Goal: Check status

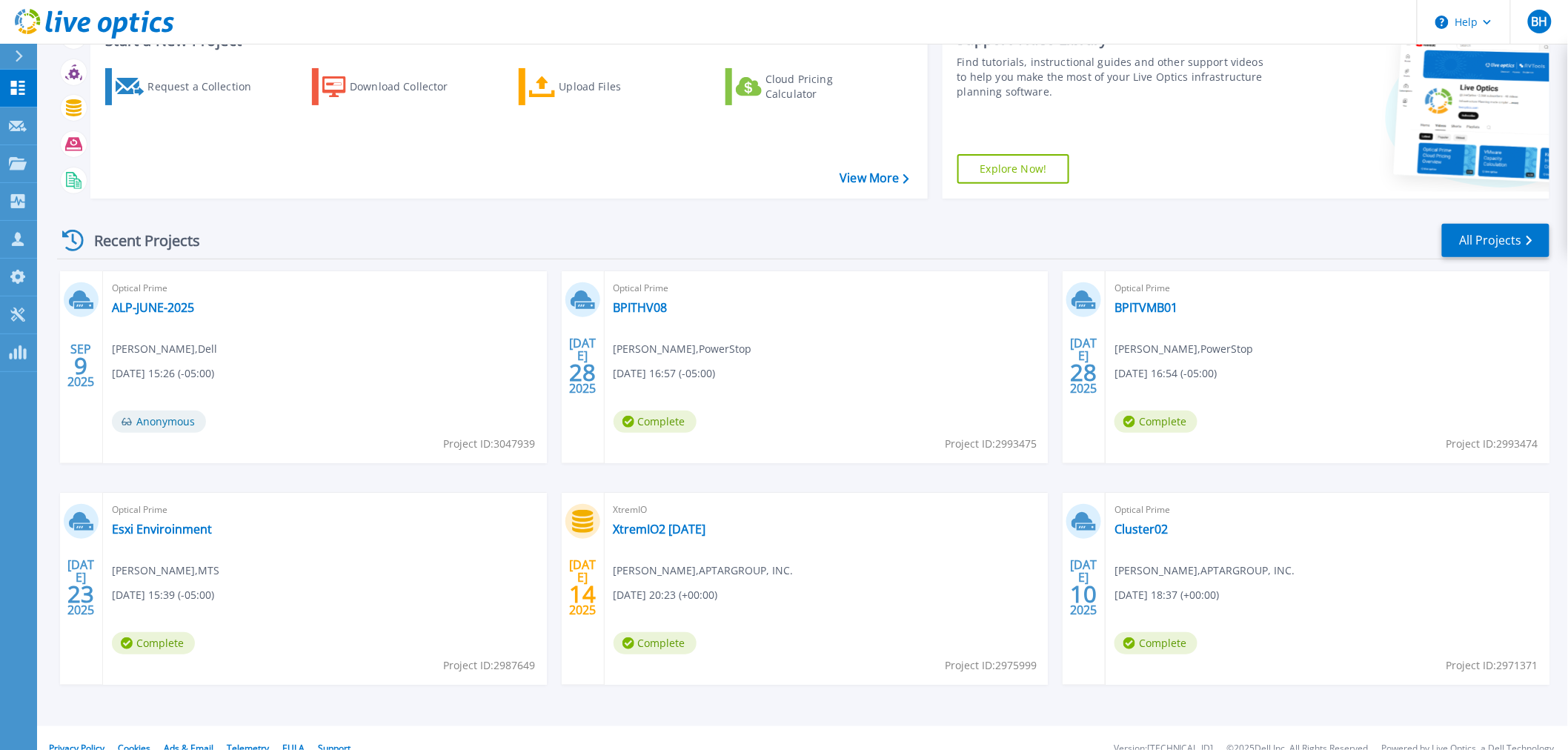
scroll to position [134, 0]
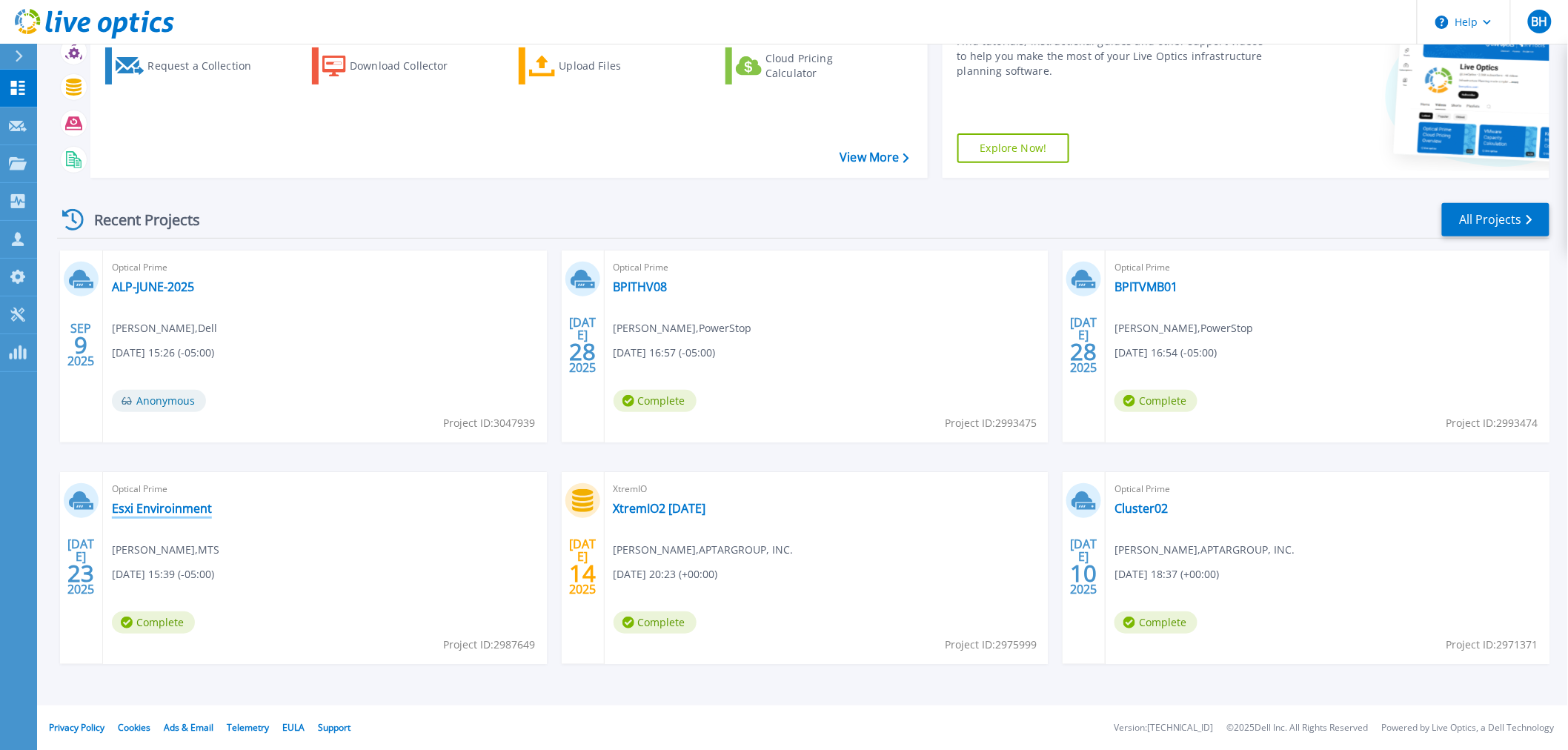
click at [137, 510] on link "Esxi Enviroinment" at bounding box center [162, 508] width 100 height 15
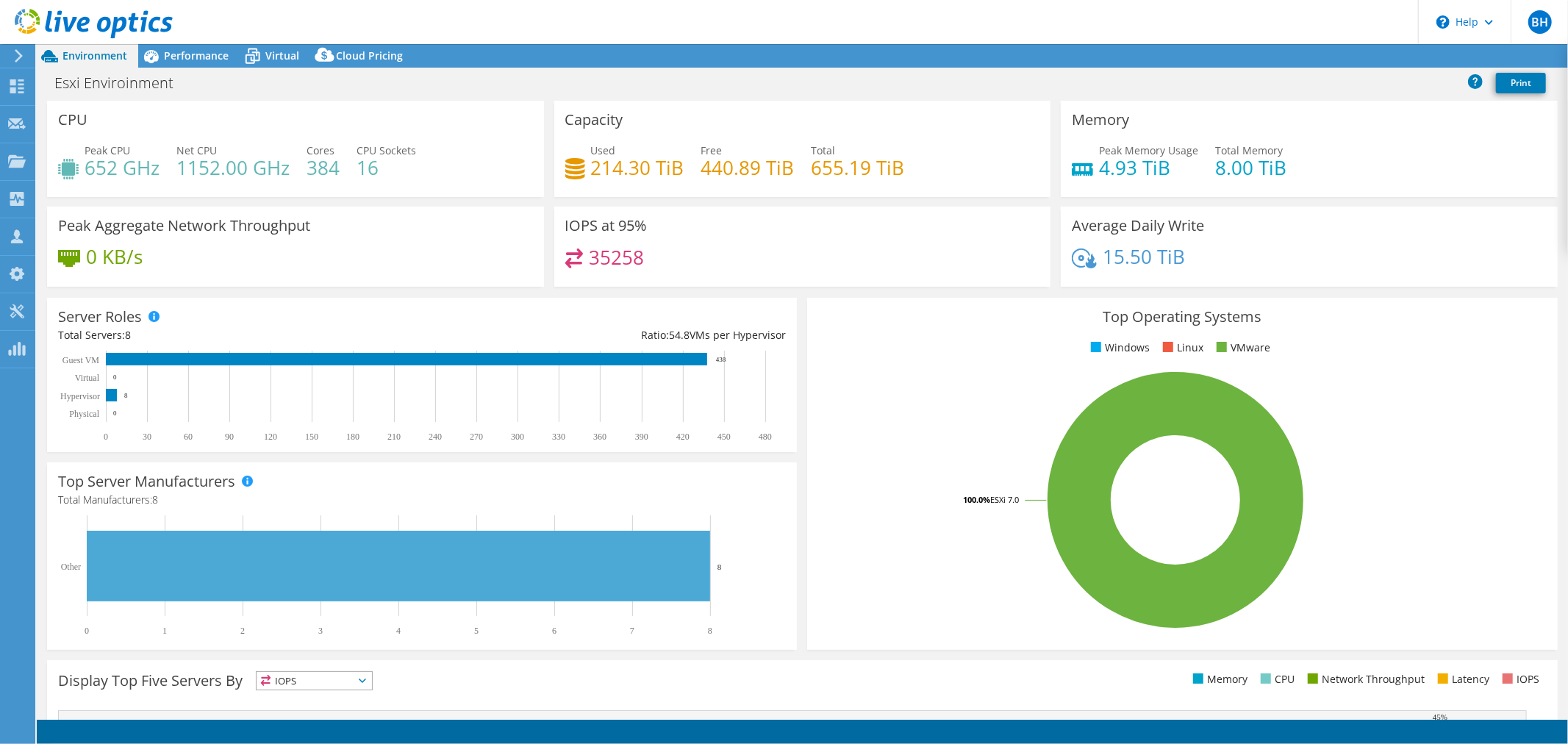
select select "USD"
click at [178, 49] on span "Performance" at bounding box center [196, 55] width 64 height 14
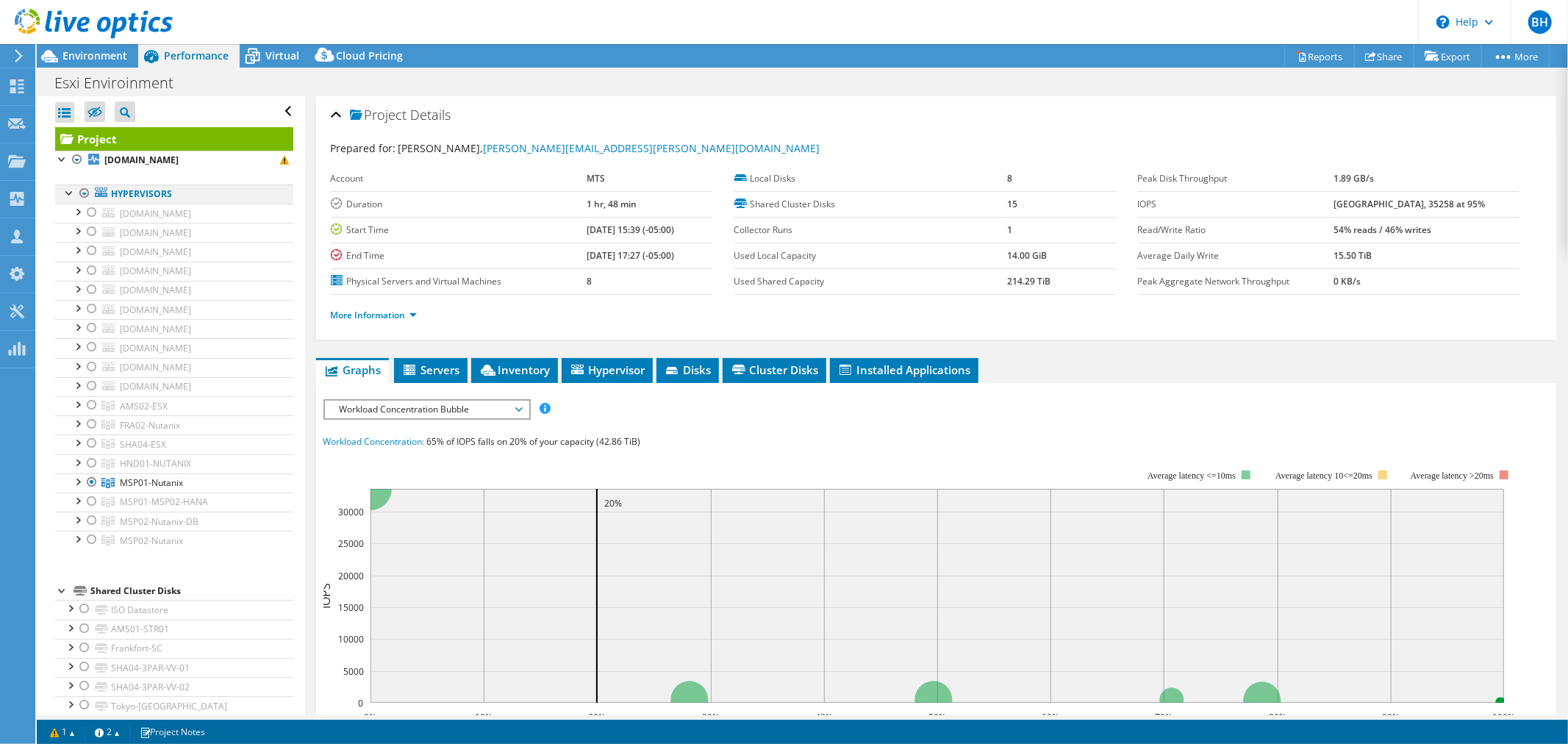
click at [83, 197] on div at bounding box center [85, 193] width 15 height 18
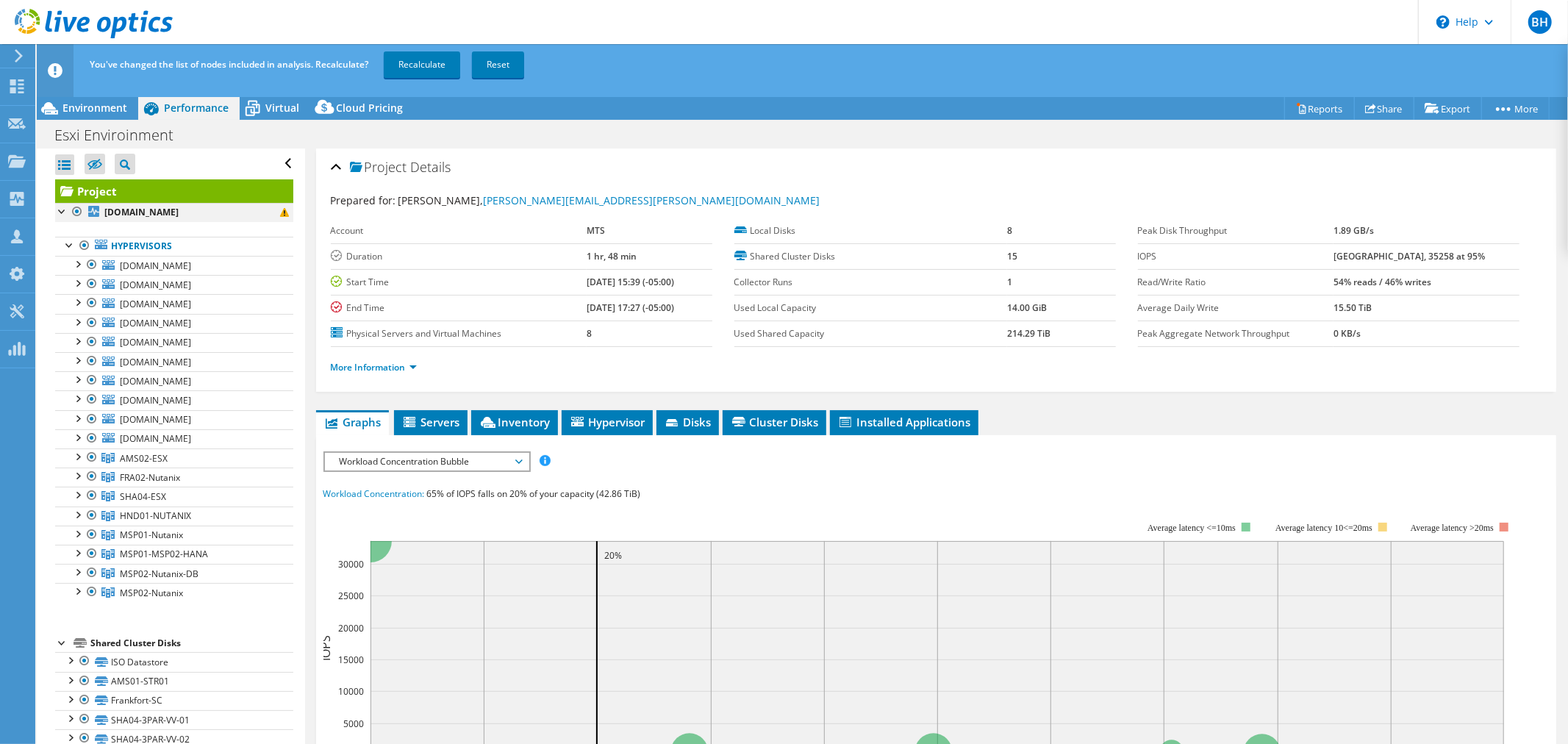
click at [75, 210] on div at bounding box center [77, 211] width 15 height 18
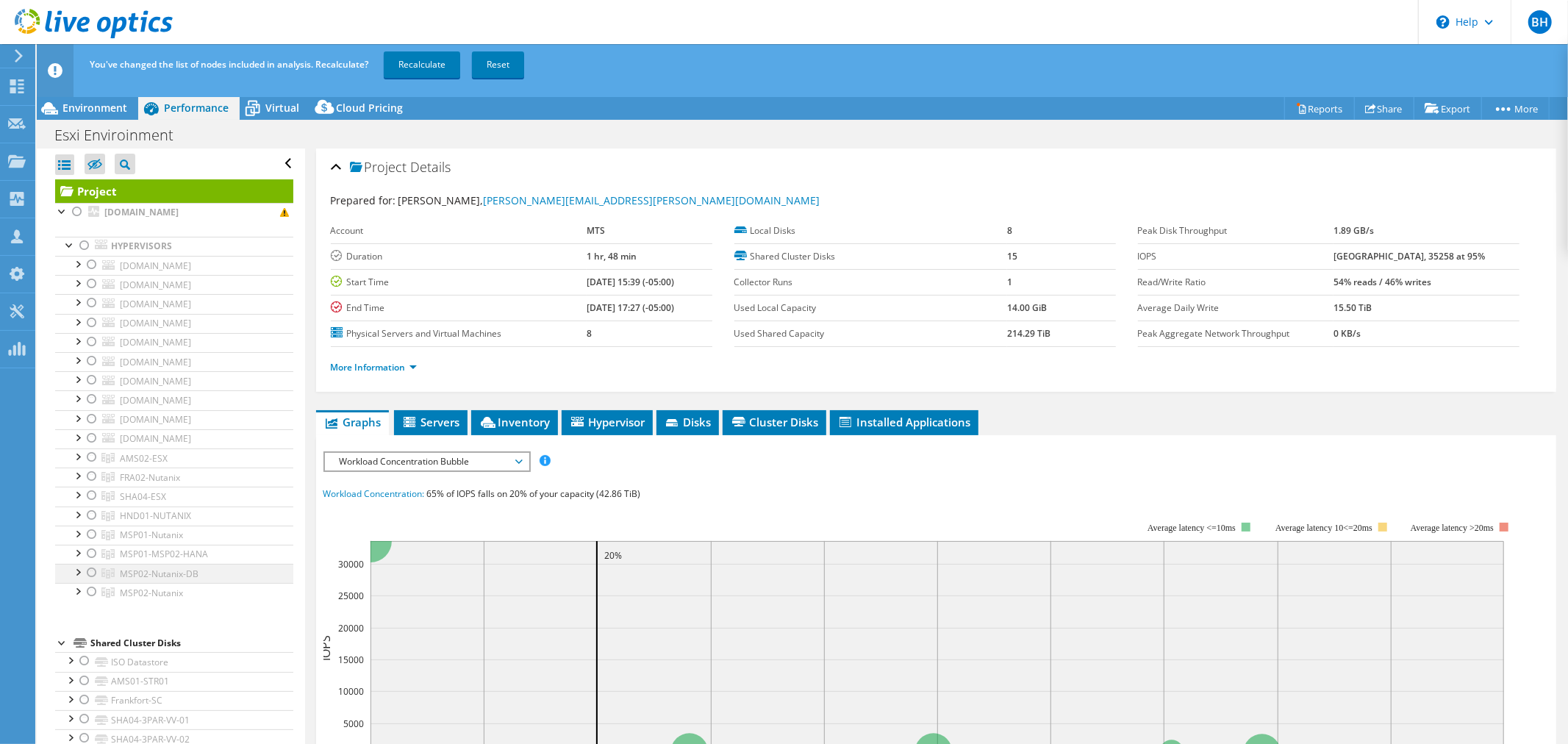
click at [91, 576] on div at bounding box center [92, 572] width 15 height 18
click at [78, 575] on div at bounding box center [77, 571] width 15 height 15
click at [76, 577] on div at bounding box center [77, 571] width 15 height 15
click at [428, 67] on link "Recalculate" at bounding box center [422, 64] width 77 height 26
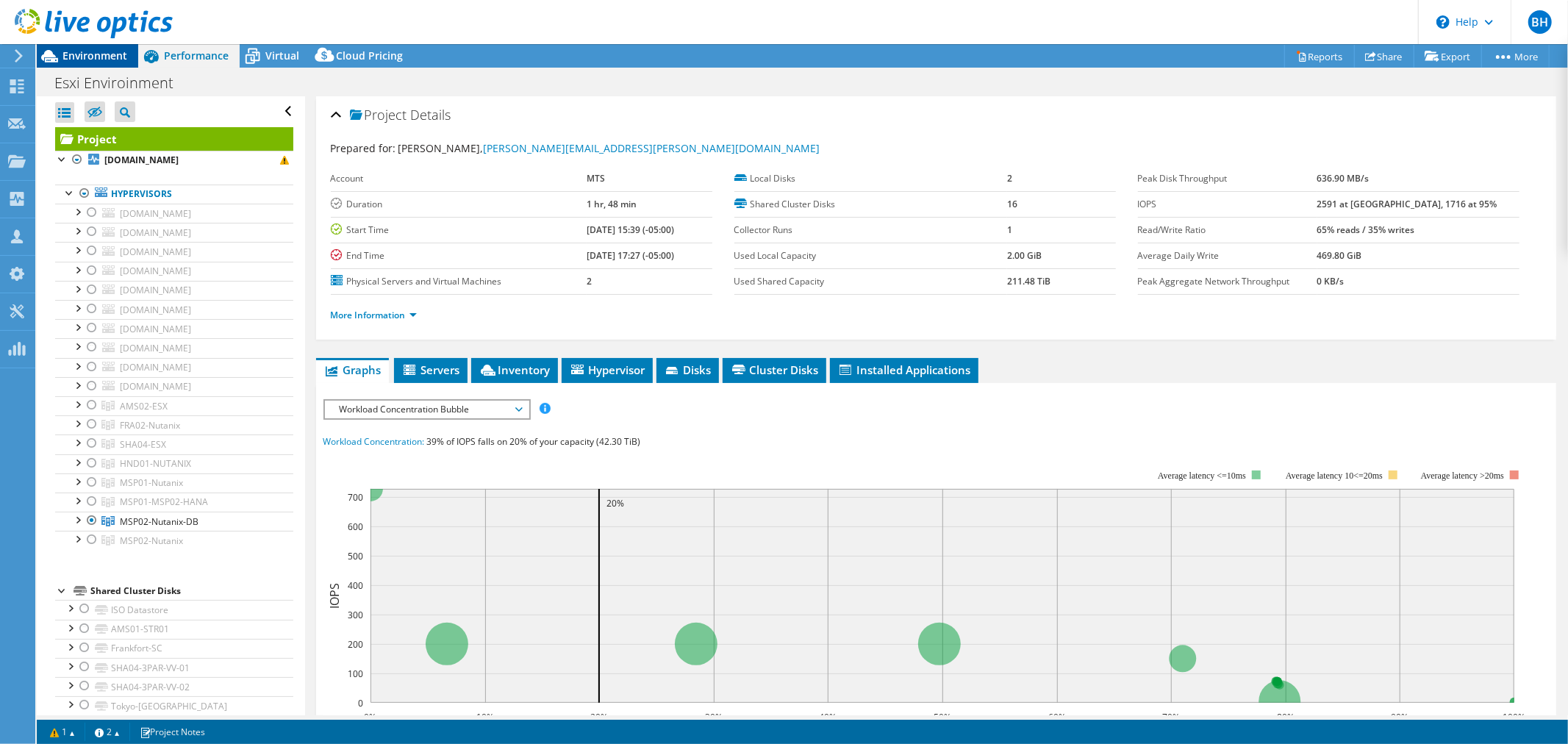
click at [84, 53] on span "Environment" at bounding box center [94, 55] width 64 height 14
